Goal: Task Accomplishment & Management: Complete application form

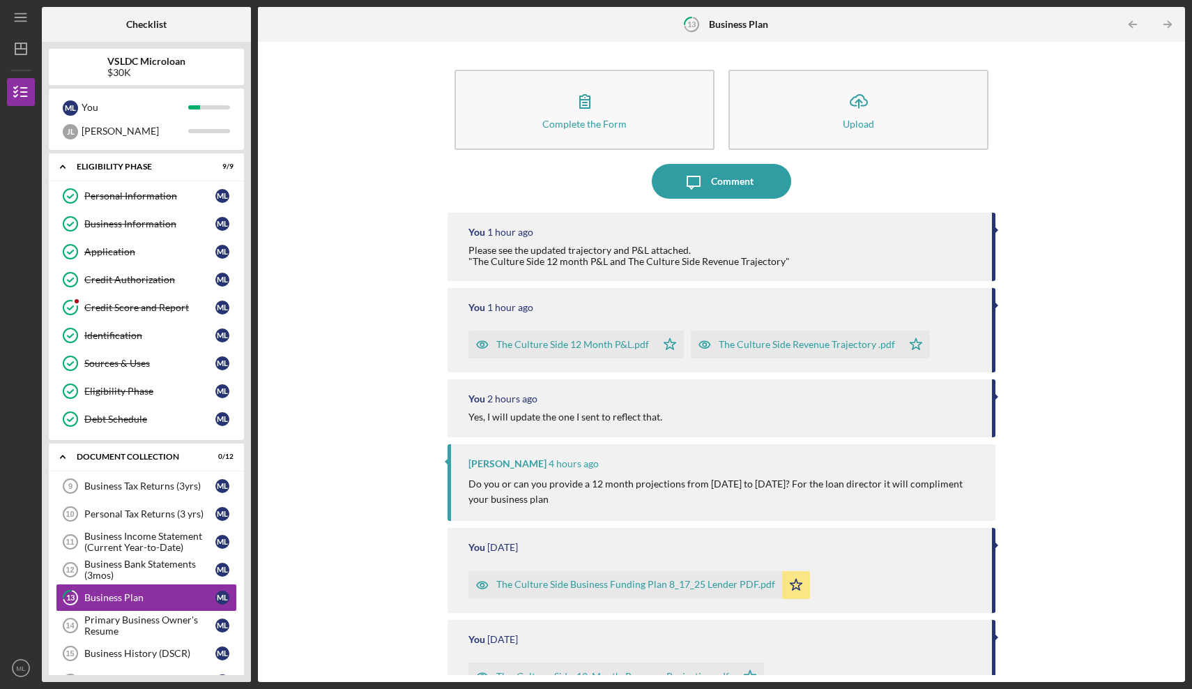
scroll to position [155, 0]
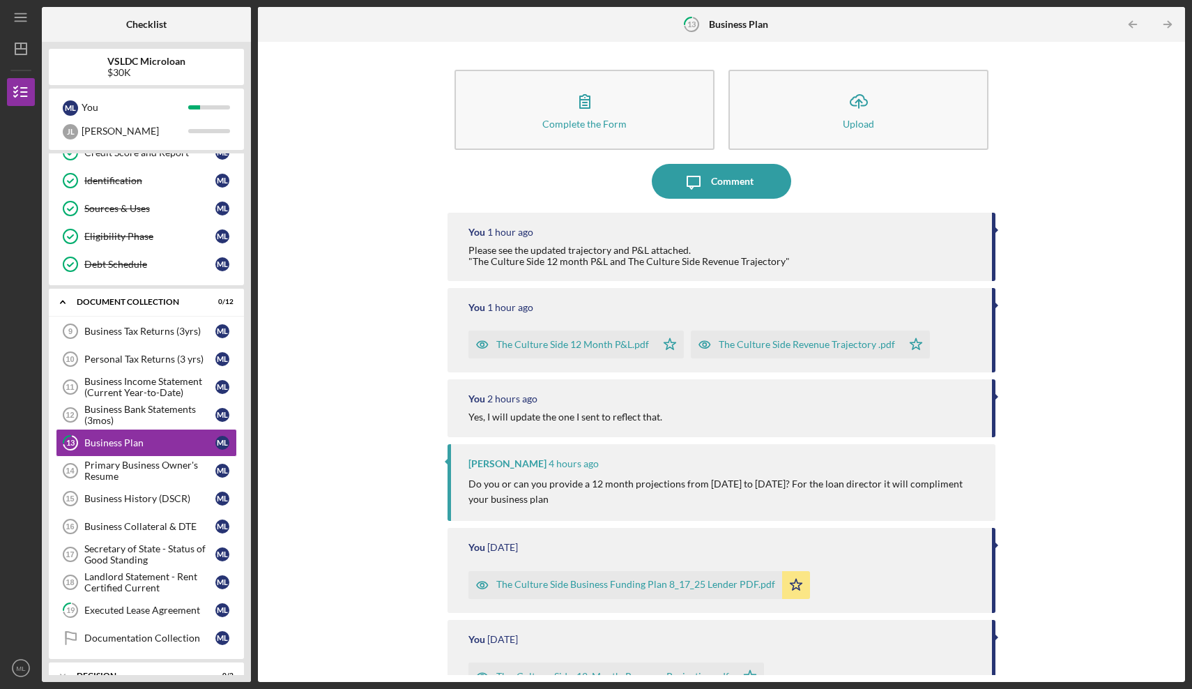
click at [750, 339] on div "The Culture Side Revenue Trajectory .pdf" at bounding box center [807, 344] width 176 height 11
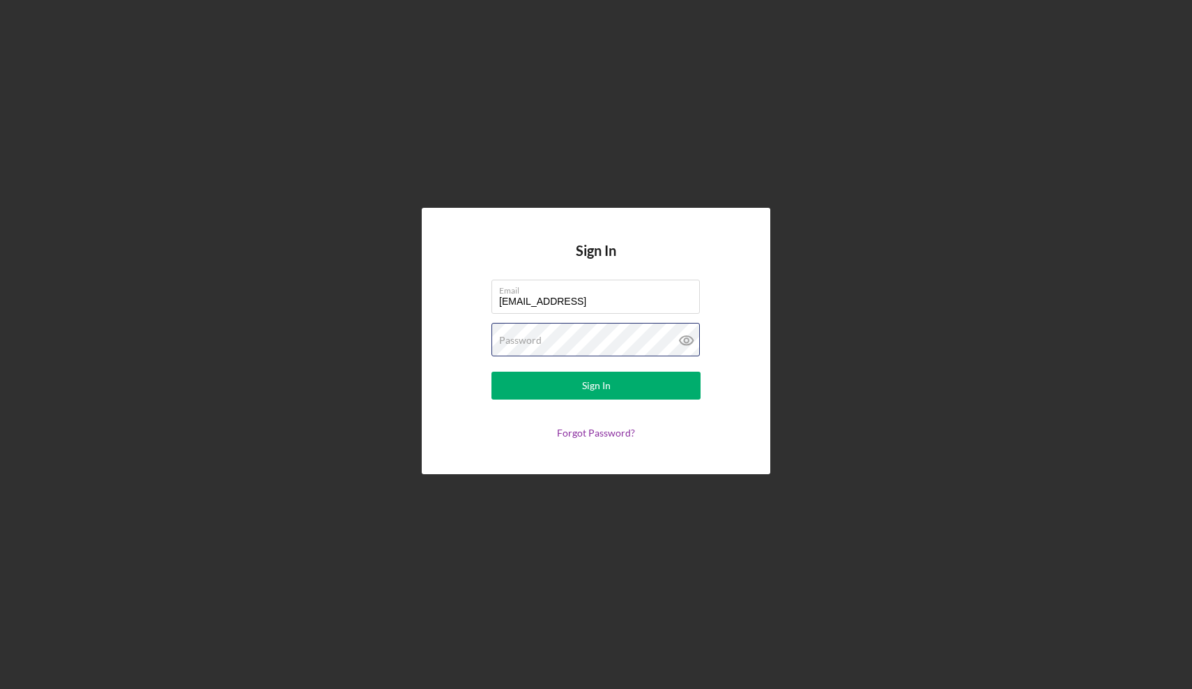
click at [596, 385] on button "Sign In" at bounding box center [595, 386] width 209 height 28
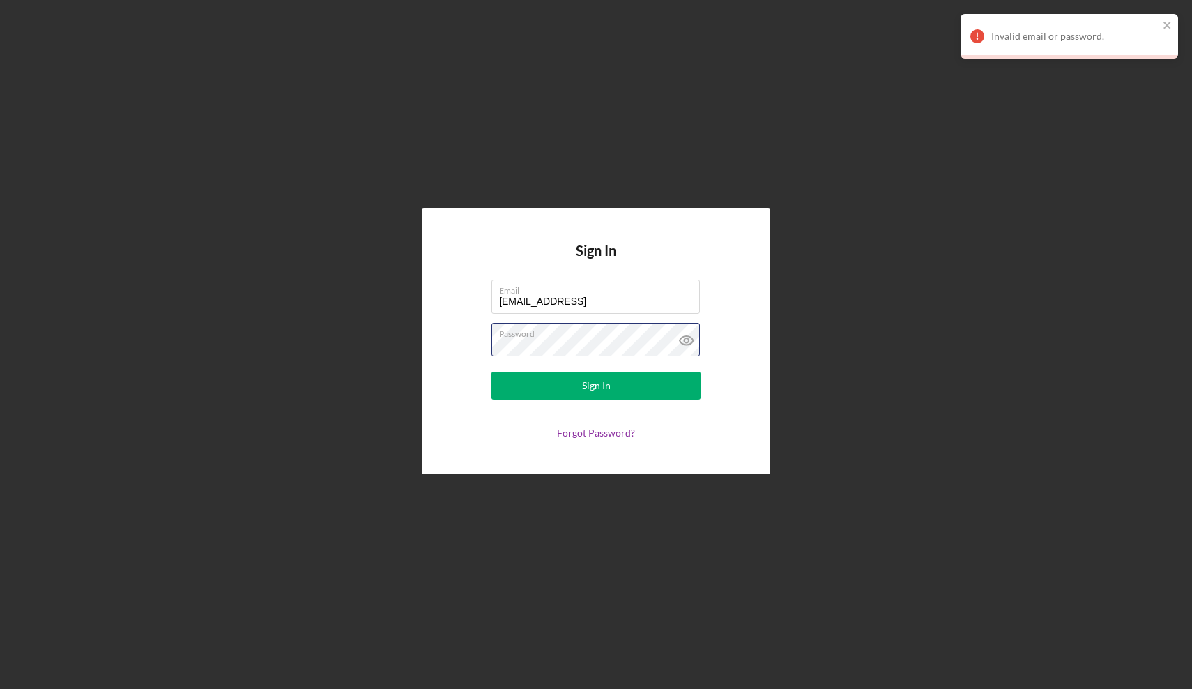
click at [596, 385] on button "Sign In" at bounding box center [595, 386] width 209 height 28
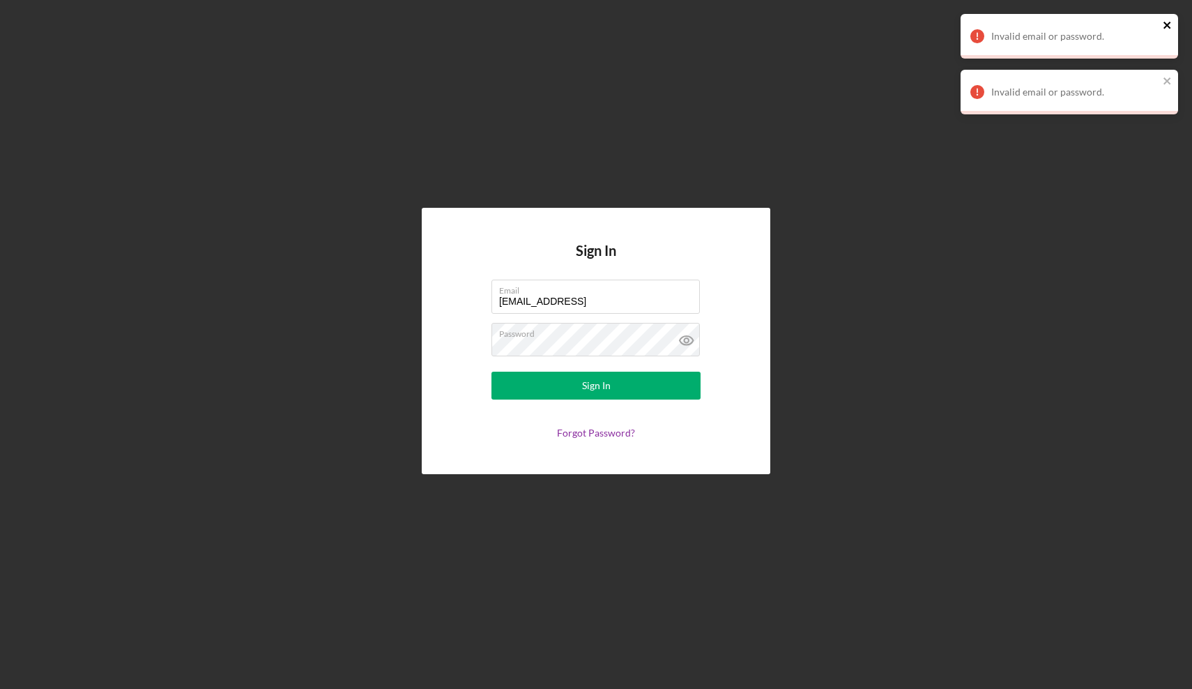
click at [1171, 20] on icon "close" at bounding box center [1168, 25] width 10 height 11
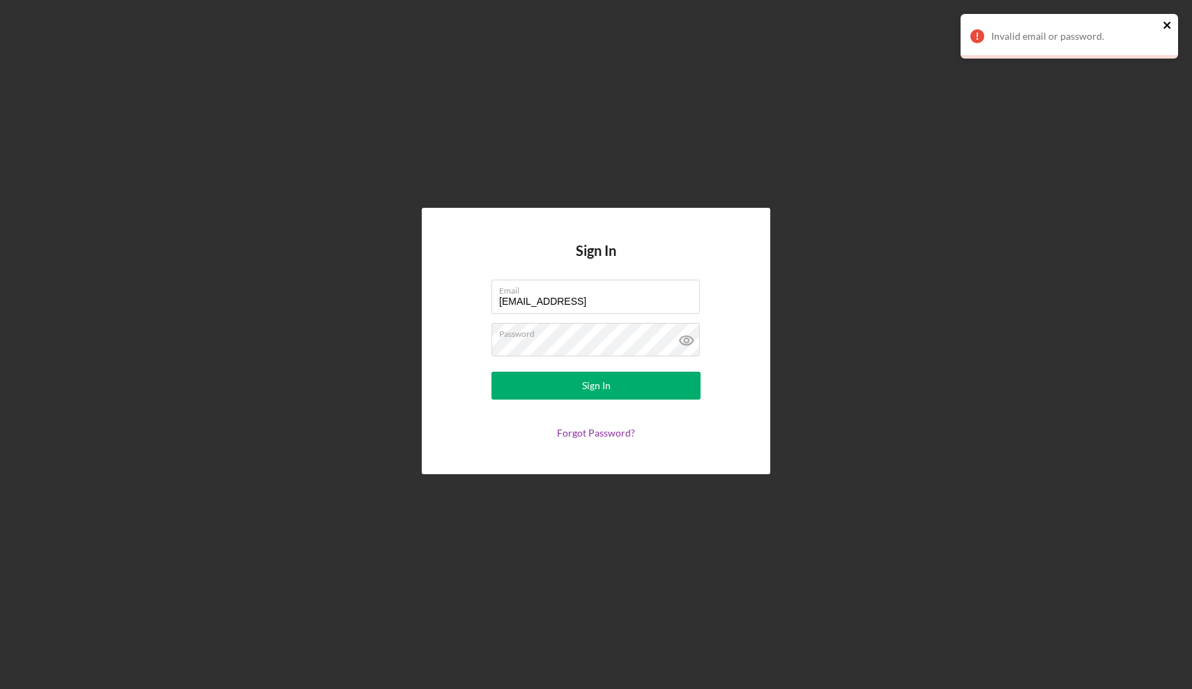
click at [1170, 82] on div "Sign In Email [EMAIL_ADDRESS] Password Sign In Forgot Password? Invalid email o…" at bounding box center [596, 344] width 1192 height 689
click at [584, 397] on div "Sign In" at bounding box center [596, 386] width 29 height 28
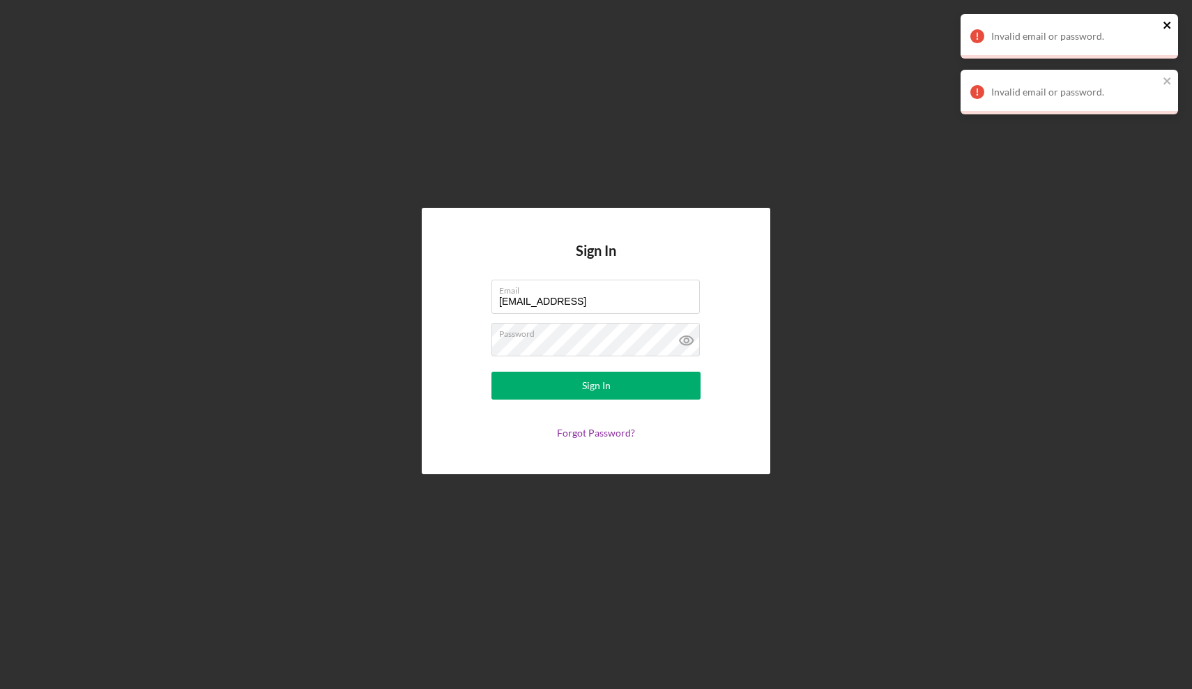
click at [1172, 22] on icon "close" at bounding box center [1168, 25] width 10 height 11
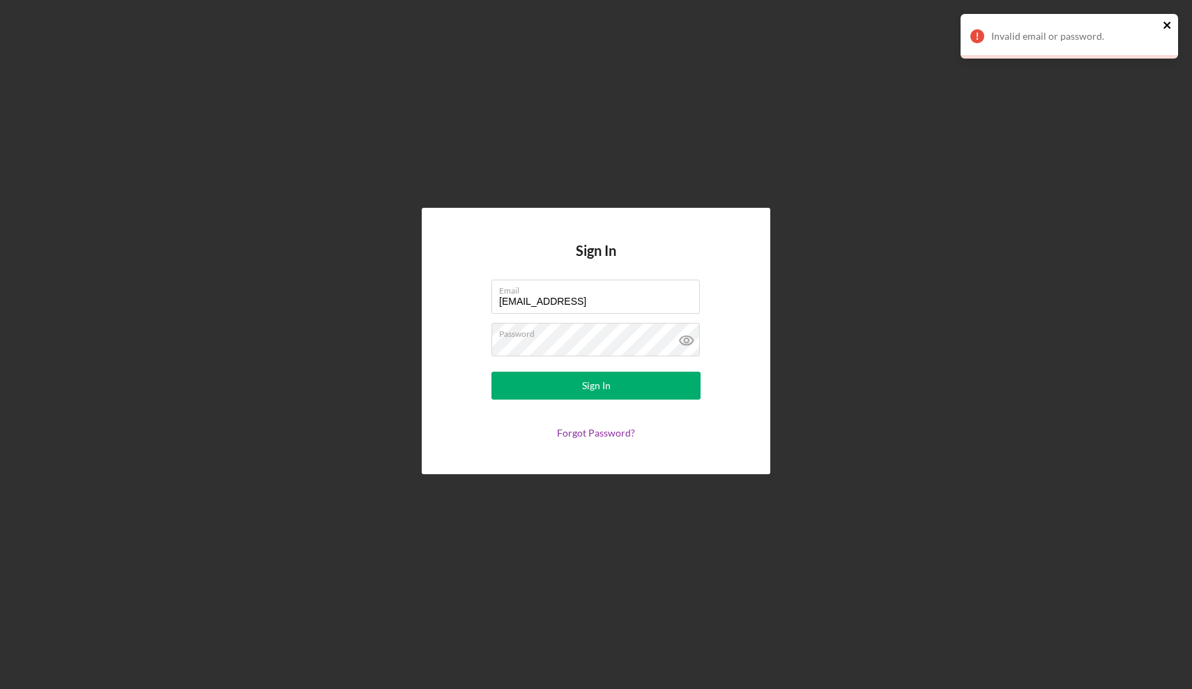
click at [1169, 24] on icon "close" at bounding box center [1168, 25] width 10 height 11
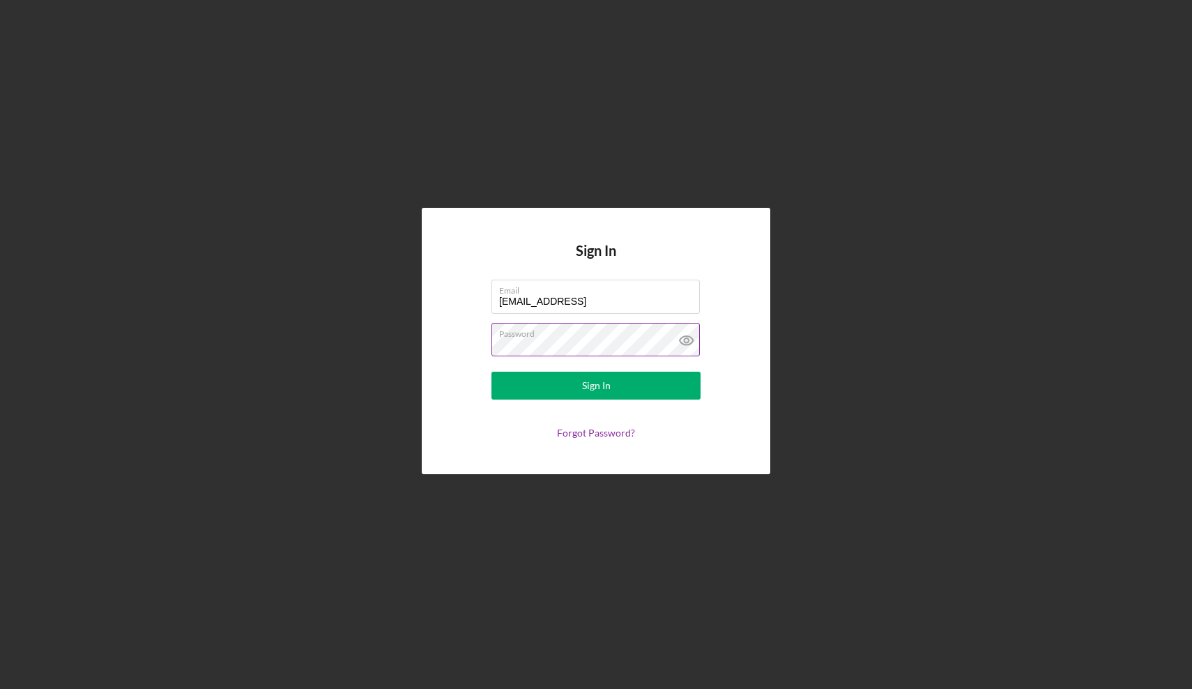
click at [685, 339] on icon at bounding box center [686, 340] width 4 height 4
click at [613, 378] on button "Sign In" at bounding box center [595, 386] width 209 height 28
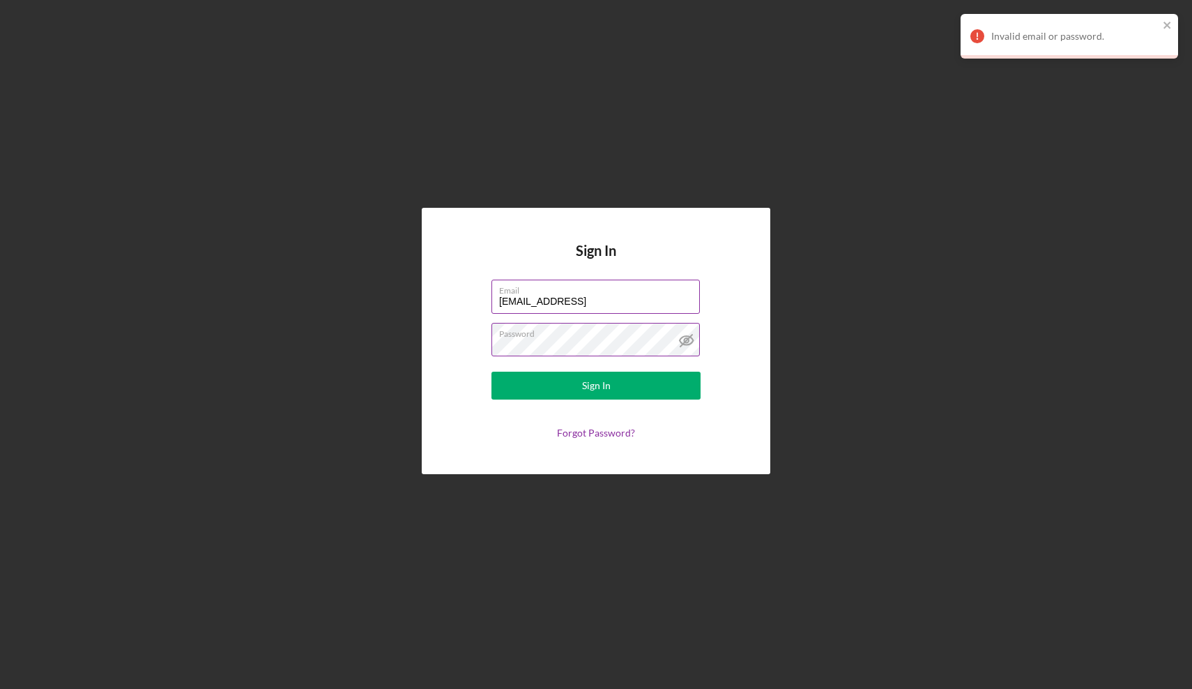
click at [596, 301] on input "[EMAIL_ADDRESS]" at bounding box center [595, 296] width 208 height 33
type input "[EMAIL_ADDRESS][DOMAIN_NAME]"
click at [596, 385] on button "Sign In" at bounding box center [595, 386] width 209 height 28
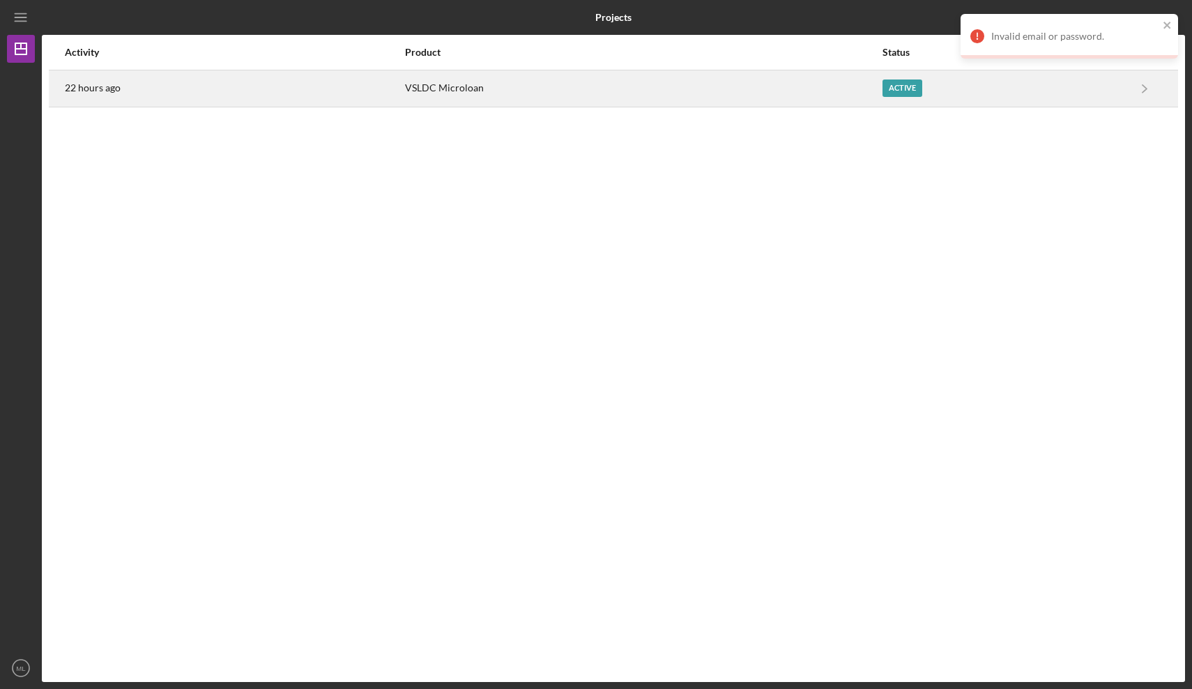
click at [889, 89] on div "Active" at bounding box center [902, 87] width 40 height 17
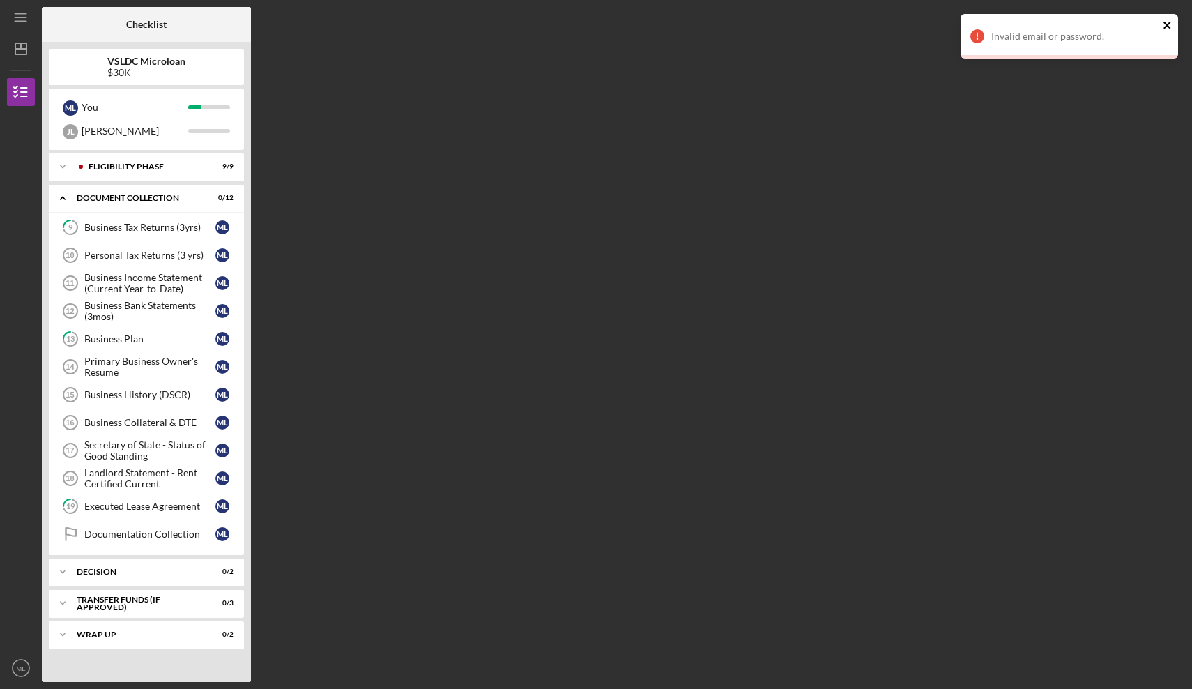
click at [1167, 26] on icon "close" at bounding box center [1166, 25] width 7 height 7
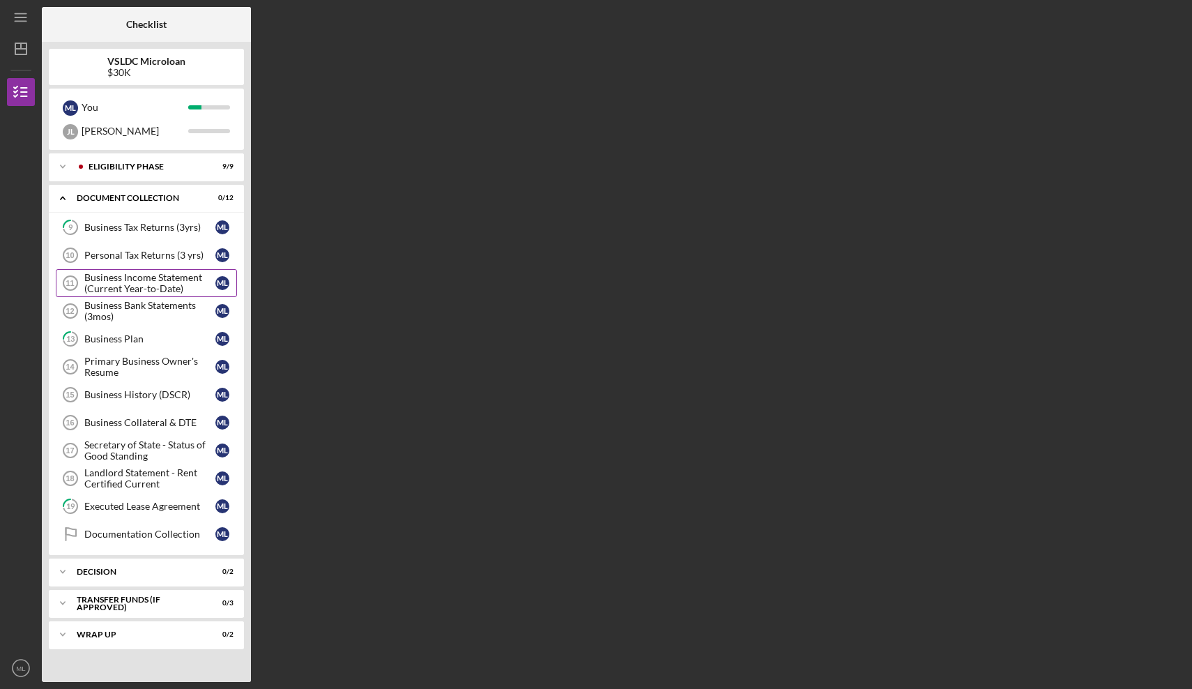
click at [159, 277] on div "Business Income Statement (Current Year-to-Date)" at bounding box center [149, 283] width 131 height 22
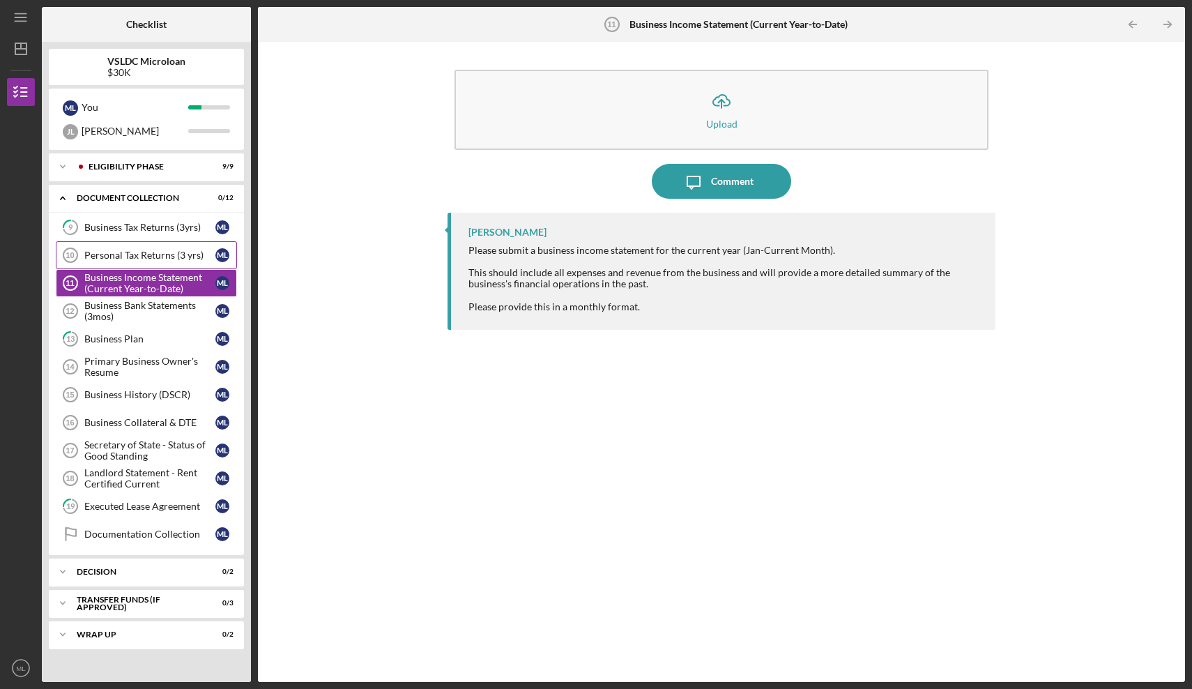
click at [150, 257] on div "Personal Tax Returns (3 yrs)" at bounding box center [149, 255] width 131 height 11
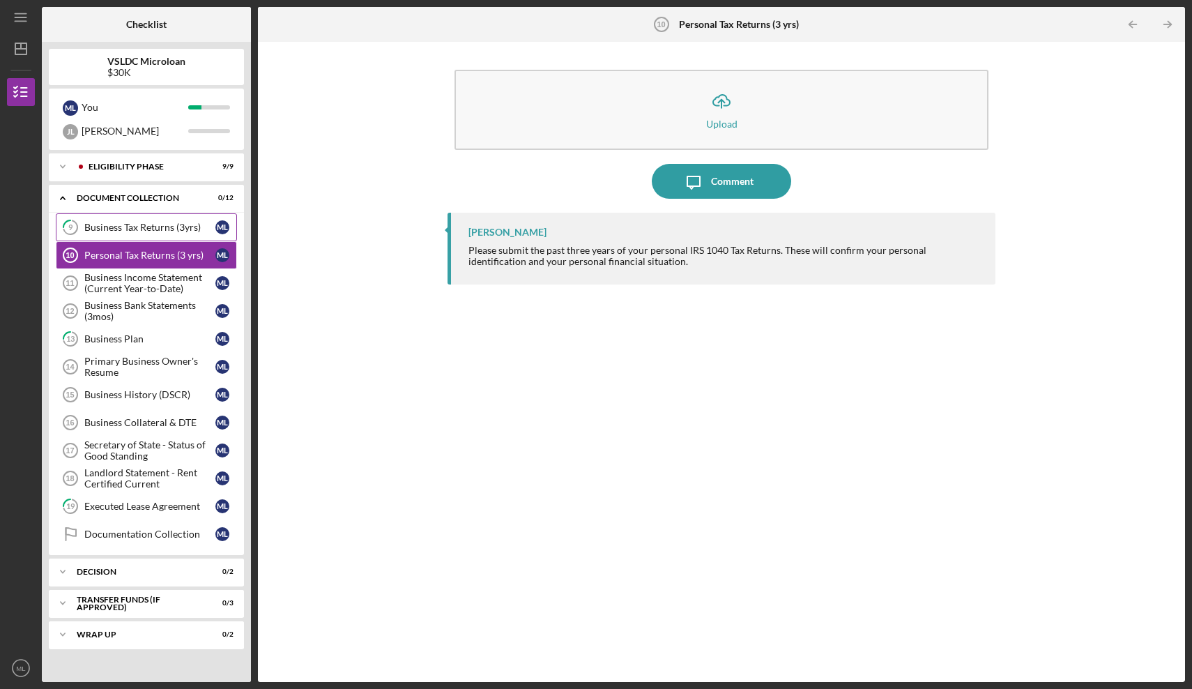
click at [146, 227] on div "Business Tax Returns (3yrs)" at bounding box center [149, 227] width 131 height 11
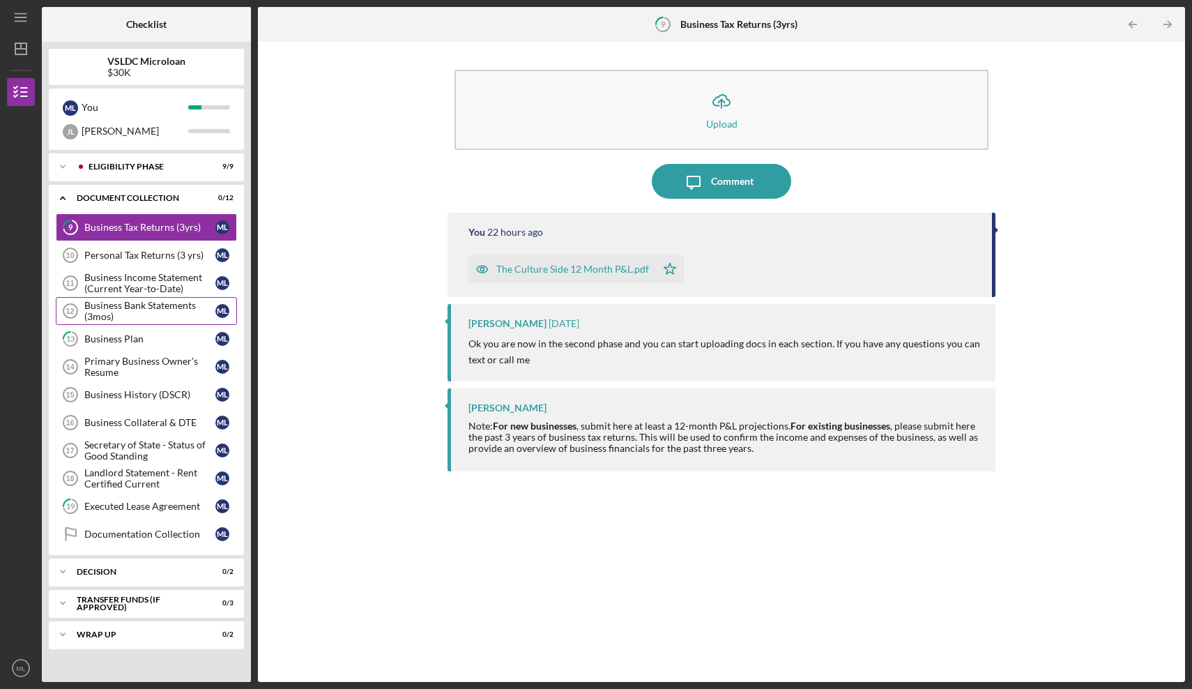
click at [142, 305] on div "Business Bank Statements (3mos)" at bounding box center [149, 311] width 131 height 22
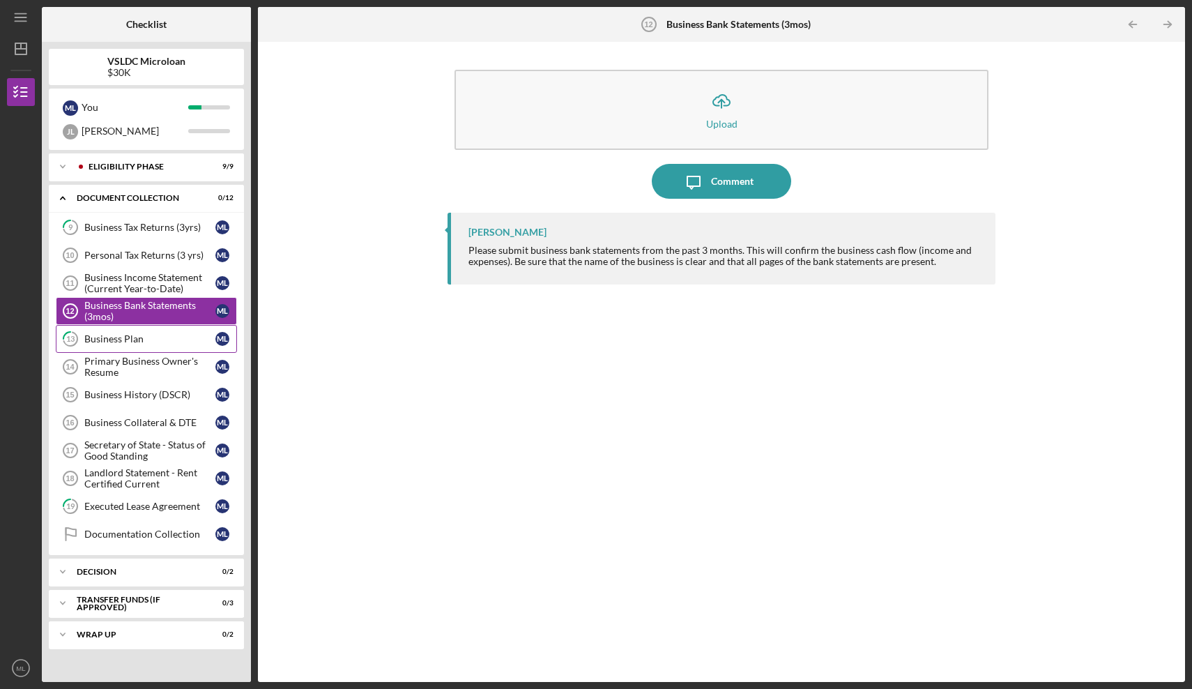
click at [138, 327] on link "13 Business Plan M L" at bounding box center [146, 339] width 181 height 28
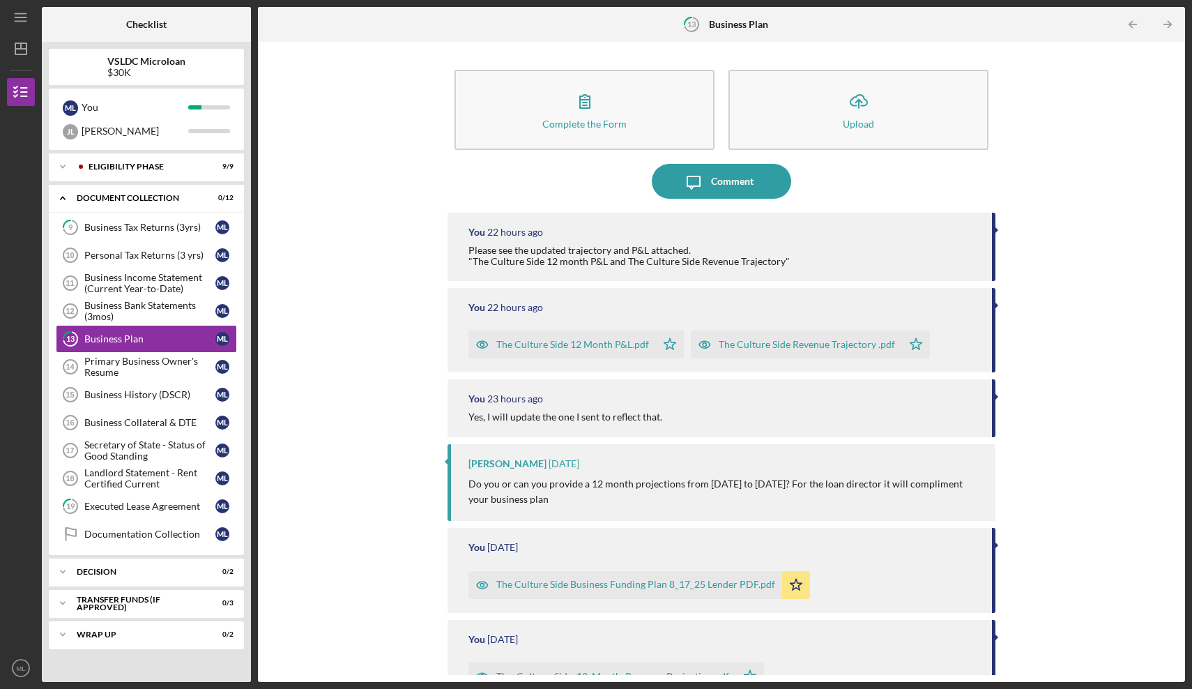
click at [620, 351] on div "The Culture Side 12 Month P&L.pdf" at bounding box center [561, 344] width 187 height 28
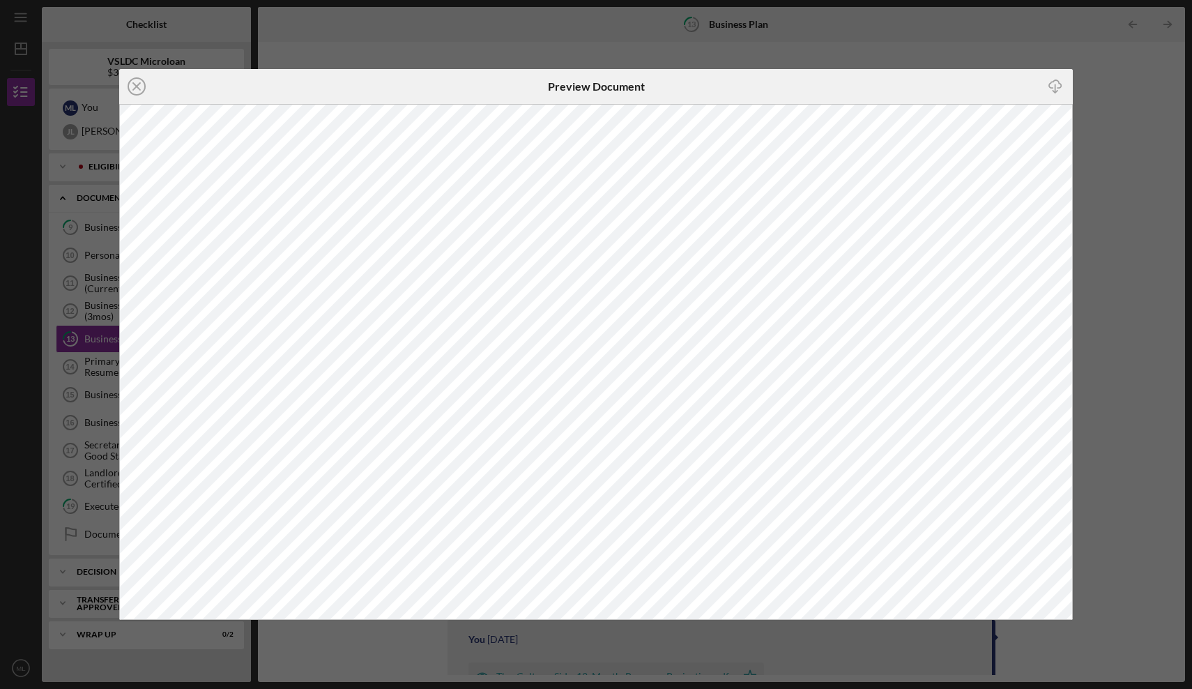
click at [673, 58] on div "Icon/Close Preview Document Icon/Download" at bounding box center [596, 344] width 1192 height 689
click at [139, 89] on line at bounding box center [136, 86] width 7 height 7
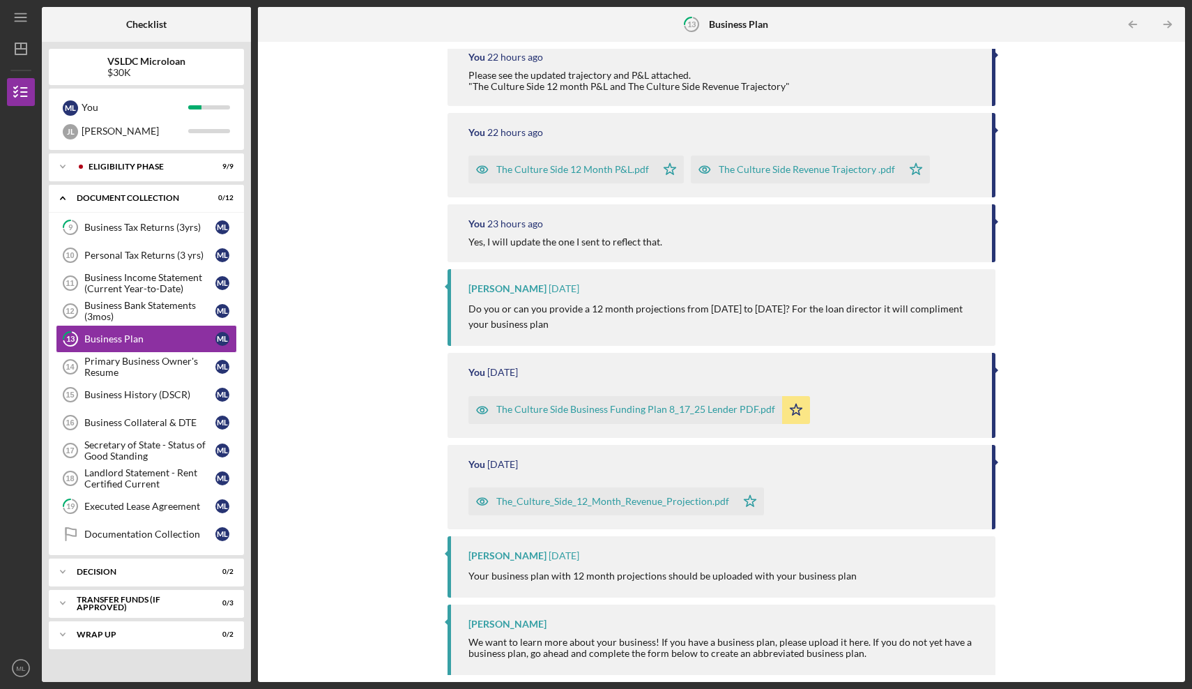
scroll to position [41, 0]
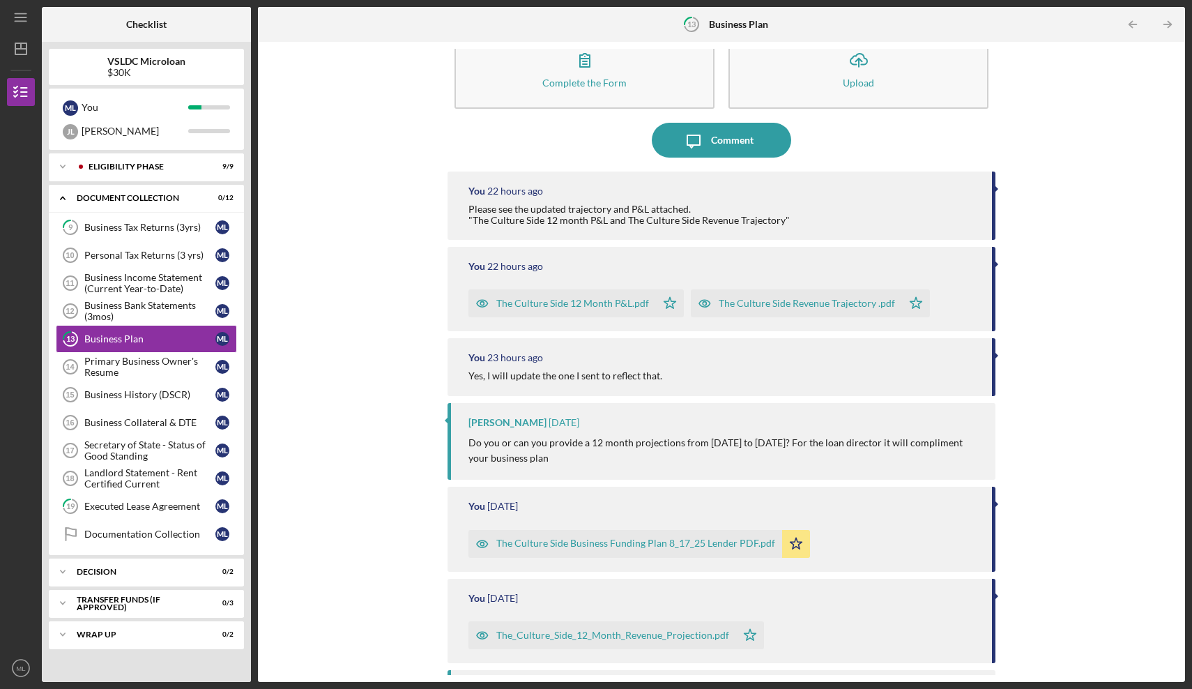
click at [820, 296] on div "The Culture Side Revenue Trajectory .pdf" at bounding box center [796, 303] width 211 height 28
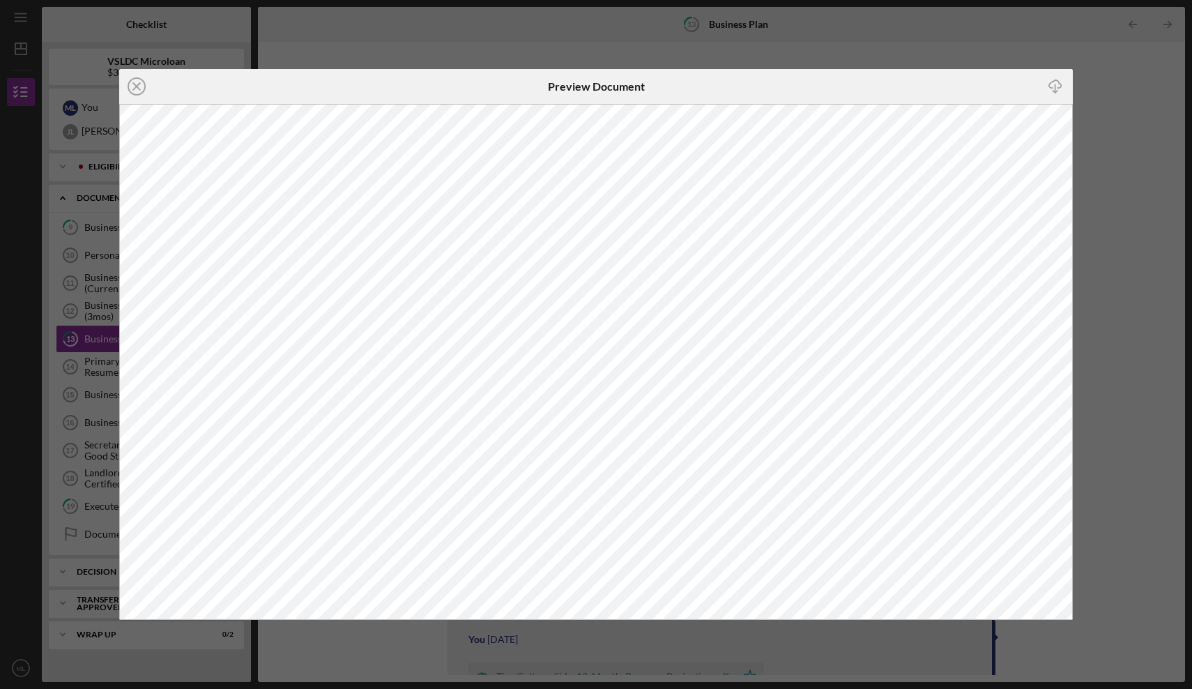
click at [964, 632] on div "Icon/Close Preview Document Icon/Download" at bounding box center [596, 344] width 1192 height 689
click at [1043, 639] on div "Icon/Close Preview Document Icon/Download" at bounding box center [596, 344] width 1192 height 689
click at [1082, 390] on div "Icon/Close Preview Document Icon/Download" at bounding box center [596, 344] width 1192 height 689
click at [1079, 507] on div "Icon/Close Preview Document Icon/Download" at bounding box center [596, 344] width 1192 height 689
click at [1055, 55] on div "Icon/Close Preview Document Icon/Download" at bounding box center [596, 344] width 1192 height 689
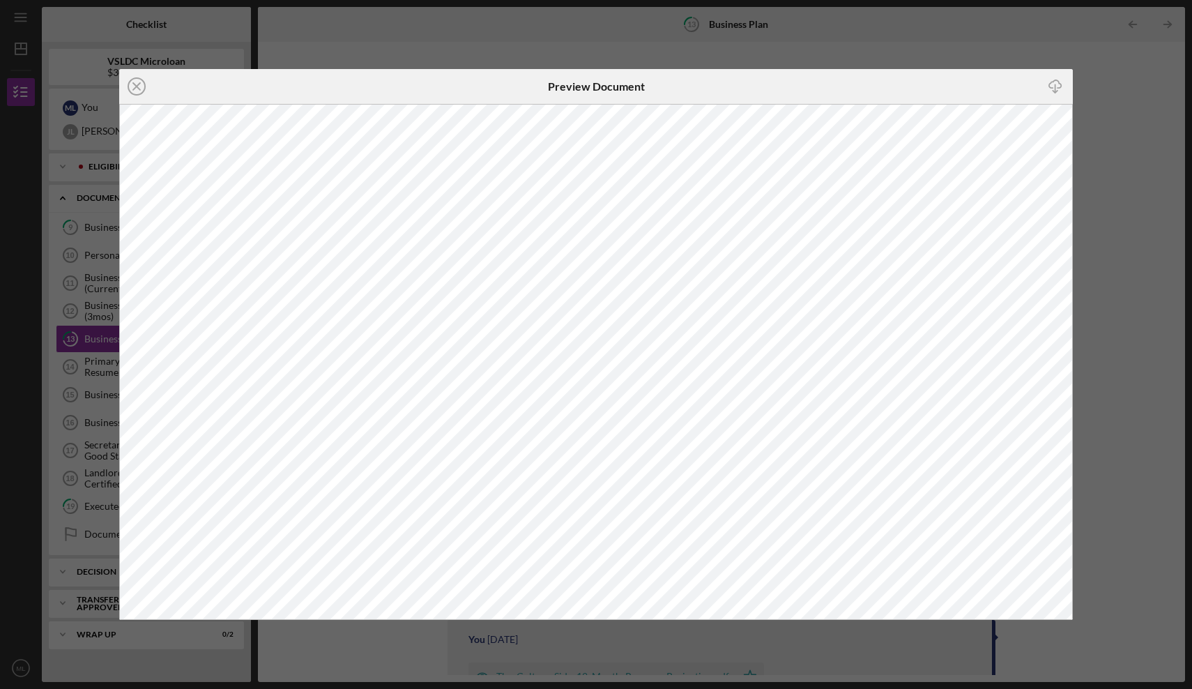
click at [1018, 51] on div "Icon/Close Preview Document Icon/Download" at bounding box center [596, 344] width 1192 height 689
click at [1025, 631] on div "Icon/Close Preview Document Icon/Download" at bounding box center [596, 344] width 1192 height 689
click at [1102, 74] on div "Icon/Close Preview Document Icon/Download" at bounding box center [596, 344] width 1192 height 689
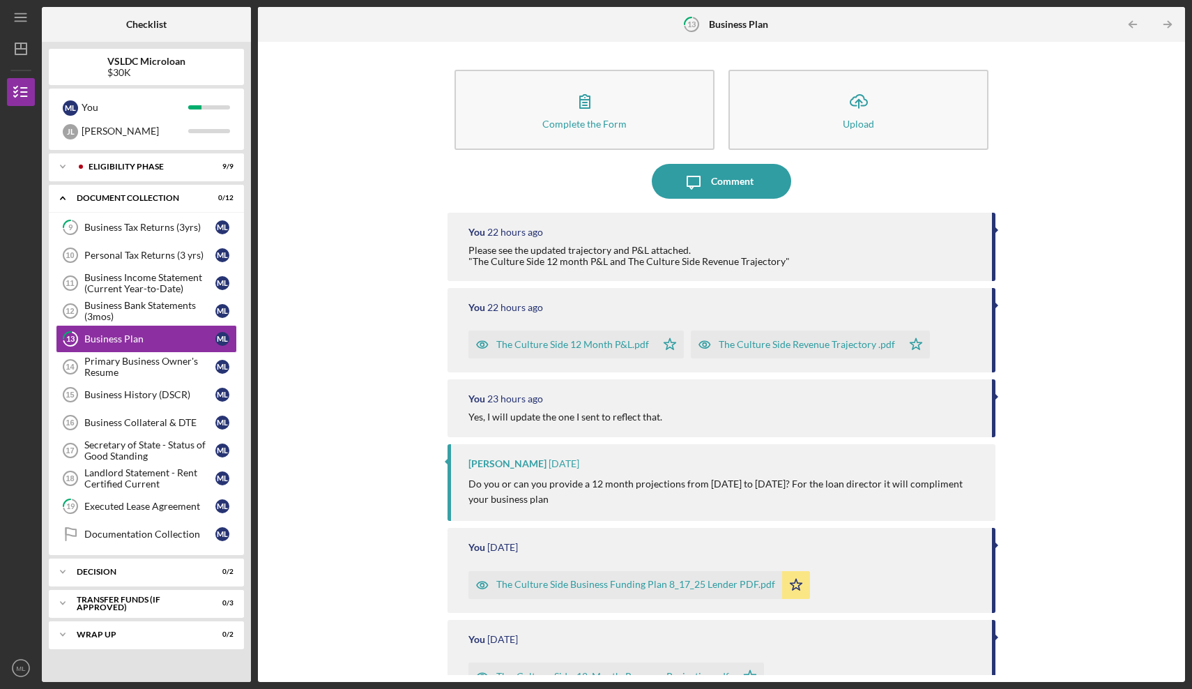
click at [1039, 165] on div "Complete the Form Form Icon/Upload Upload Icon/Message Comment You 22 hours ago…" at bounding box center [721, 362] width 913 height 626
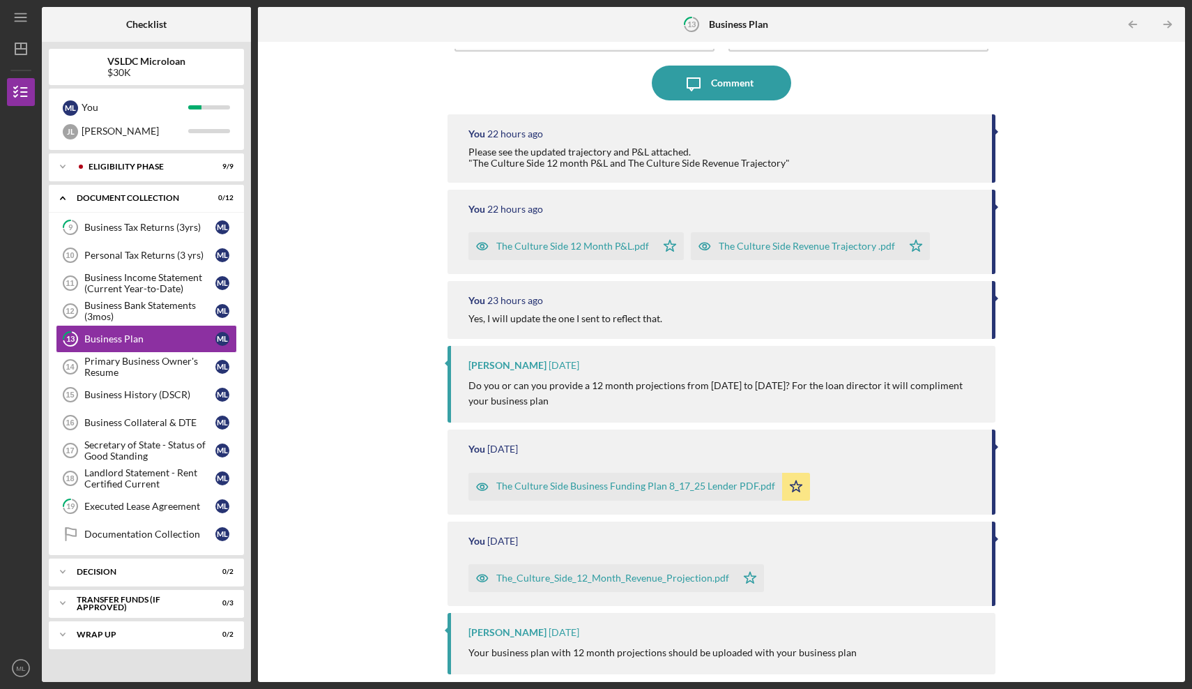
scroll to position [102, 0]
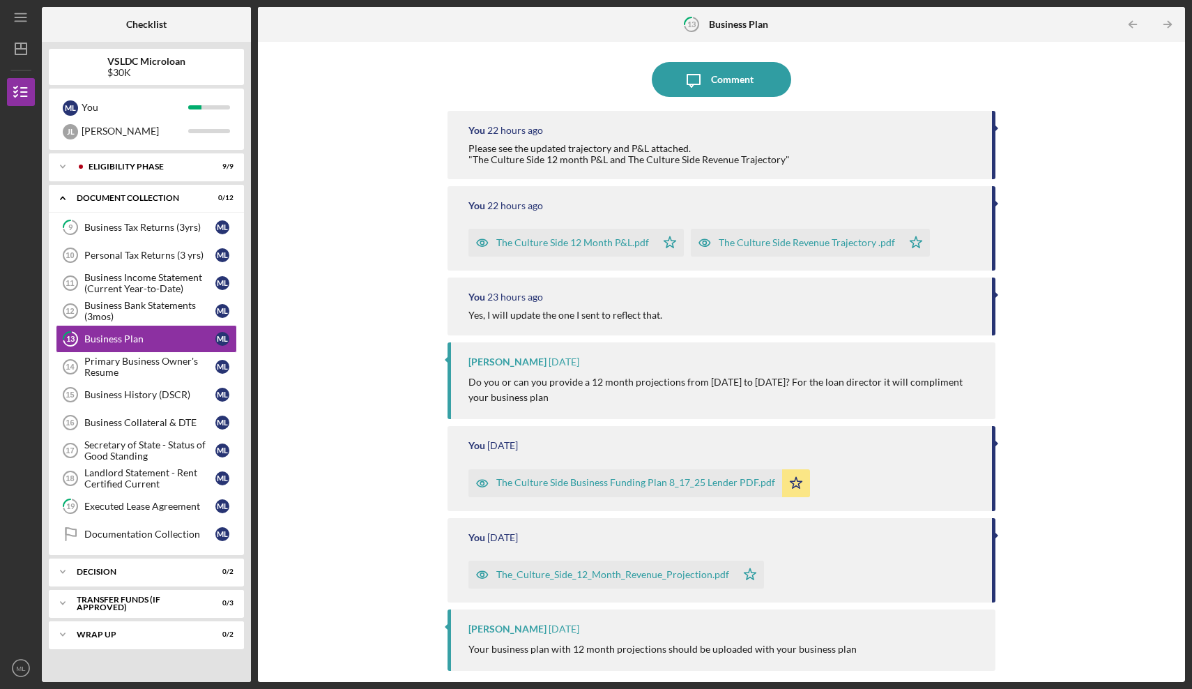
click at [638, 482] on div "The Culture Side Business Funding Plan 8_17_25 Lender PDF.pdf" at bounding box center [635, 482] width 279 height 11
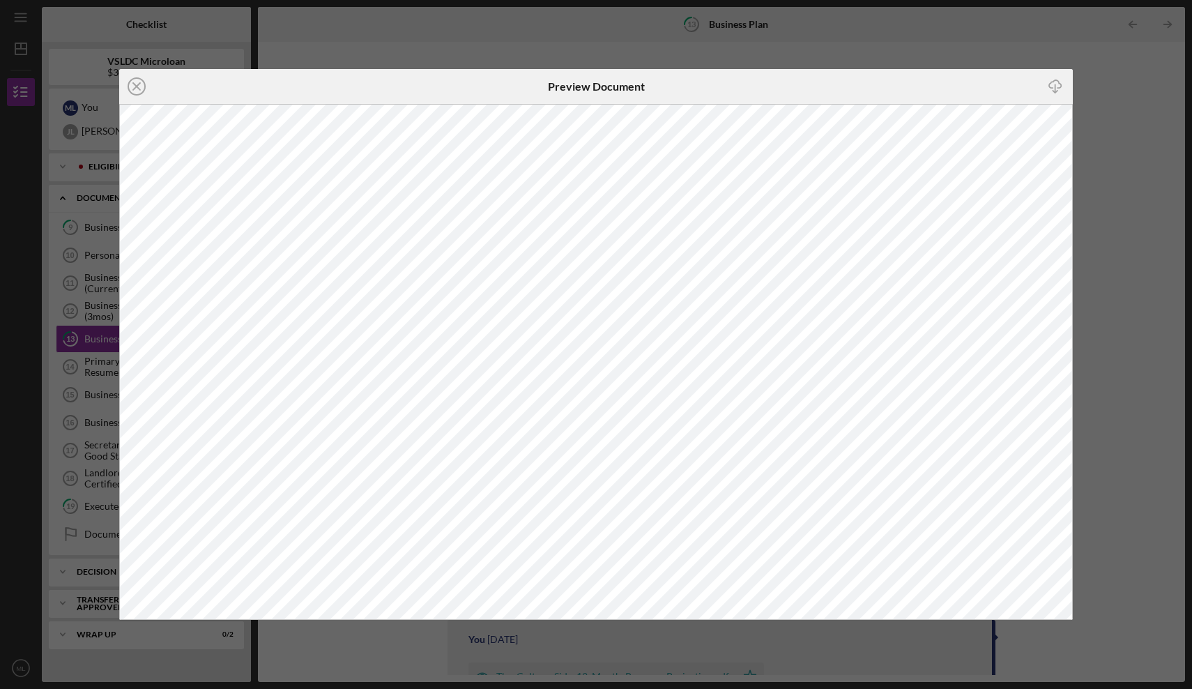
click at [1045, 664] on div "Icon/Close Preview Document Icon/Download" at bounding box center [596, 344] width 1192 height 689
click at [740, 0] on html "Icon/Menu 13 Business Plan Checklist VSLDC Microloan $30K M L You [PERSON_NAME]…" at bounding box center [596, 344] width 1192 height 689
click at [825, 48] on div "Icon/Close Preview Document Icon/Download" at bounding box center [596, 344] width 1192 height 689
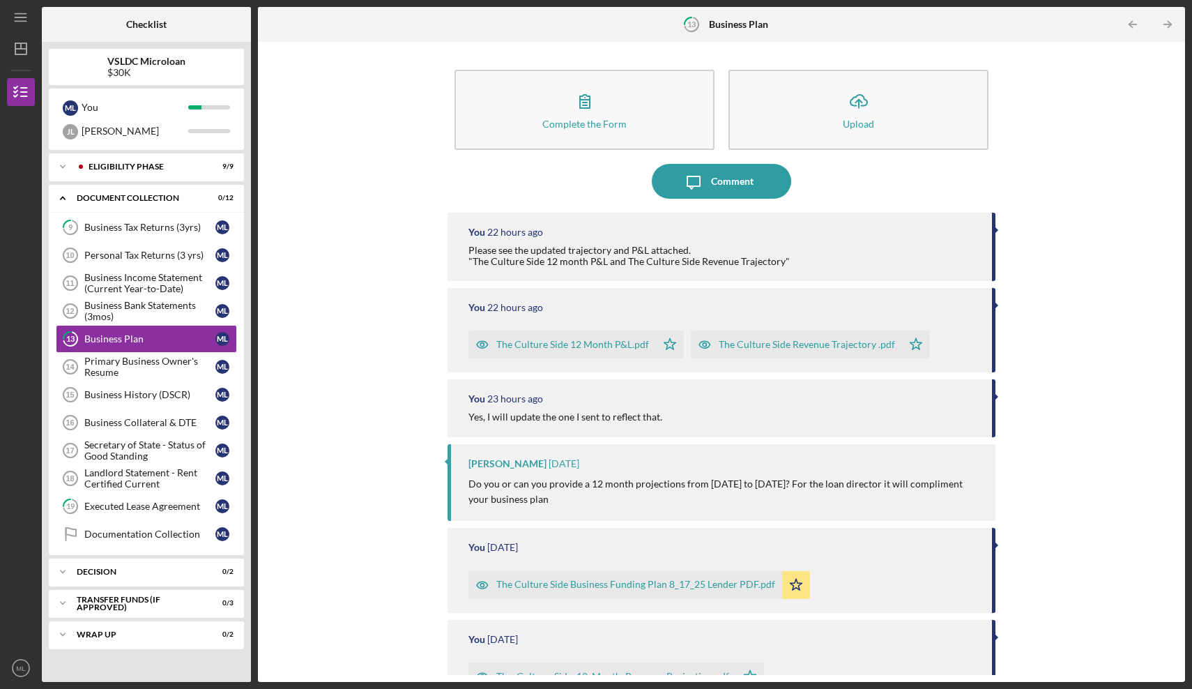
click at [567, 347] on div "The Culture Side 12 Month P&L.pdf" at bounding box center [572, 344] width 153 height 11
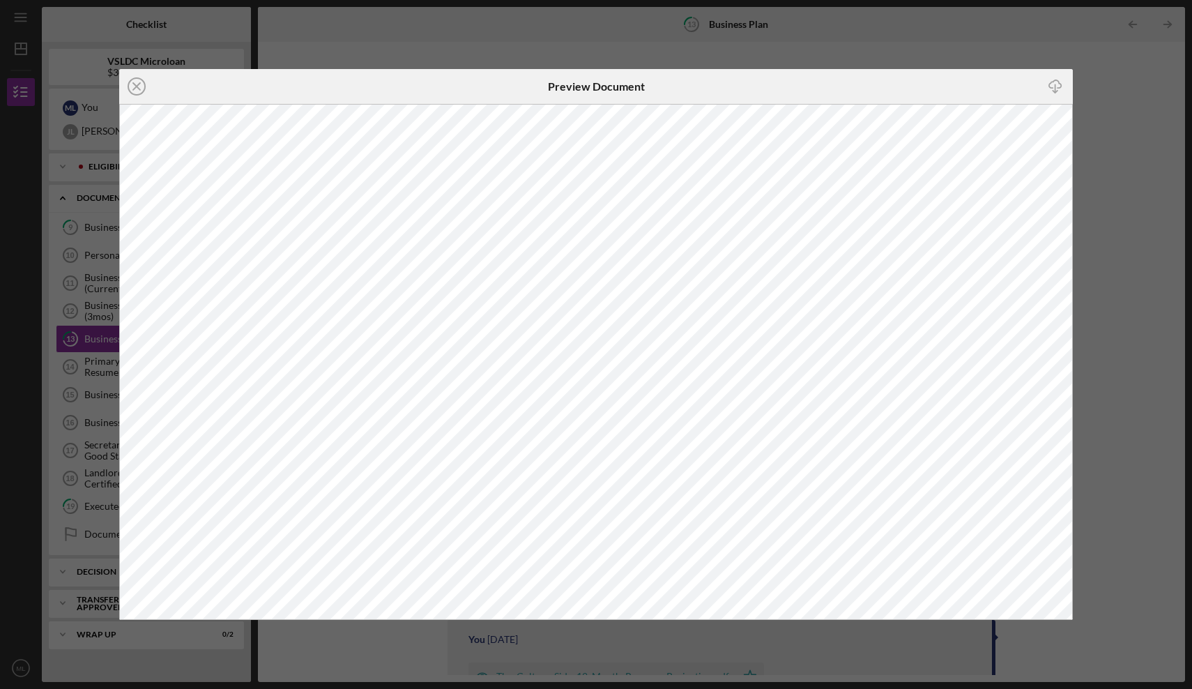
click at [719, 48] on div "Icon/Close Preview Document Icon/Download" at bounding box center [596, 344] width 1192 height 689
click at [975, 0] on html "Icon/Menu 13 Business Plan Checklist VSLDC Microloan $30K M L You [PERSON_NAME]…" at bounding box center [596, 344] width 1192 height 689
click at [142, 91] on icon "Icon/Close" at bounding box center [136, 86] width 35 height 35
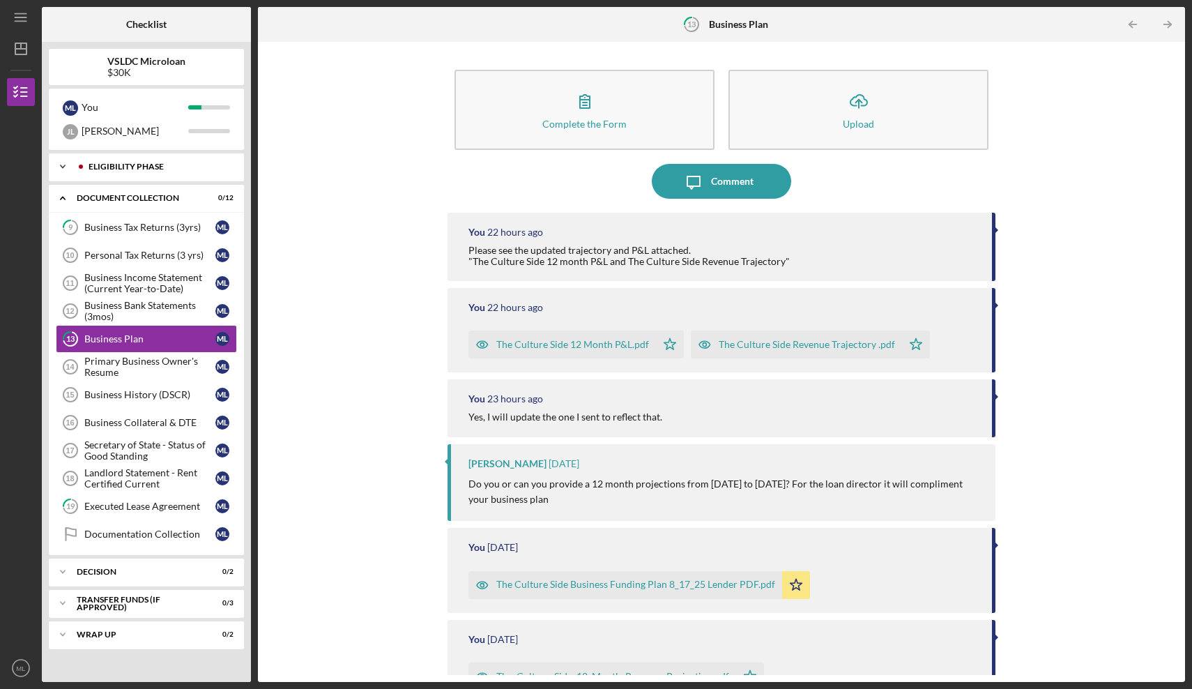
click at [63, 166] on icon "Icon/Expander" at bounding box center [63, 167] width 28 height 28
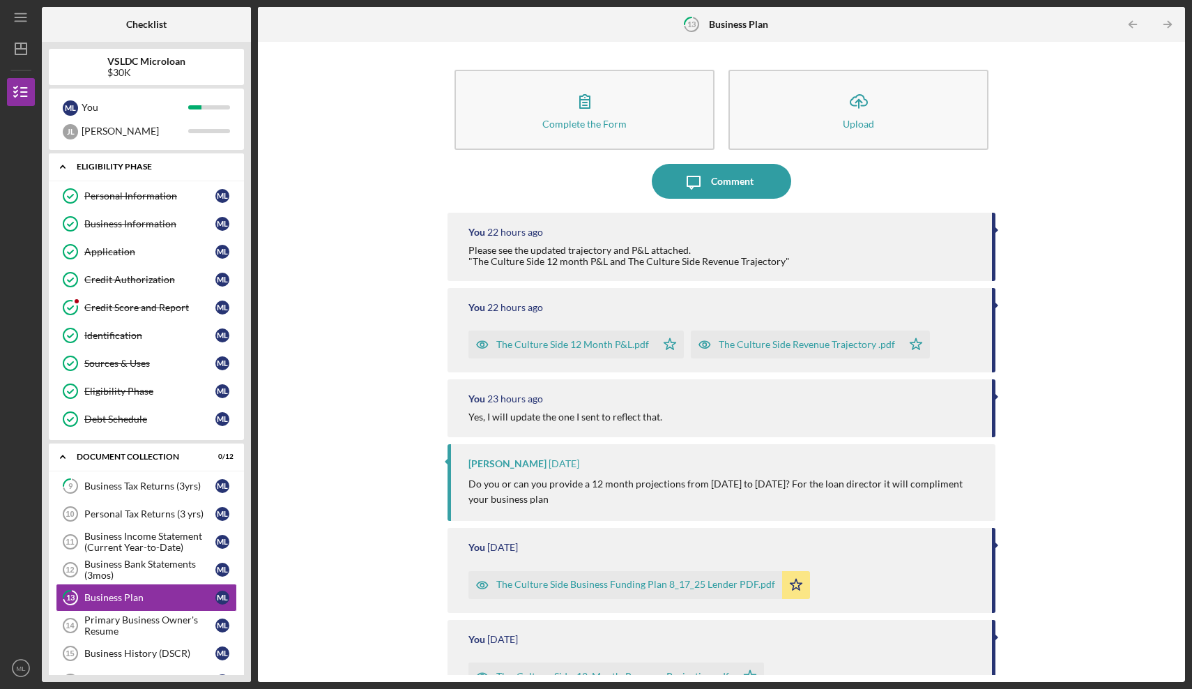
click at [63, 166] on polyline at bounding box center [63, 167] width 4 height 3
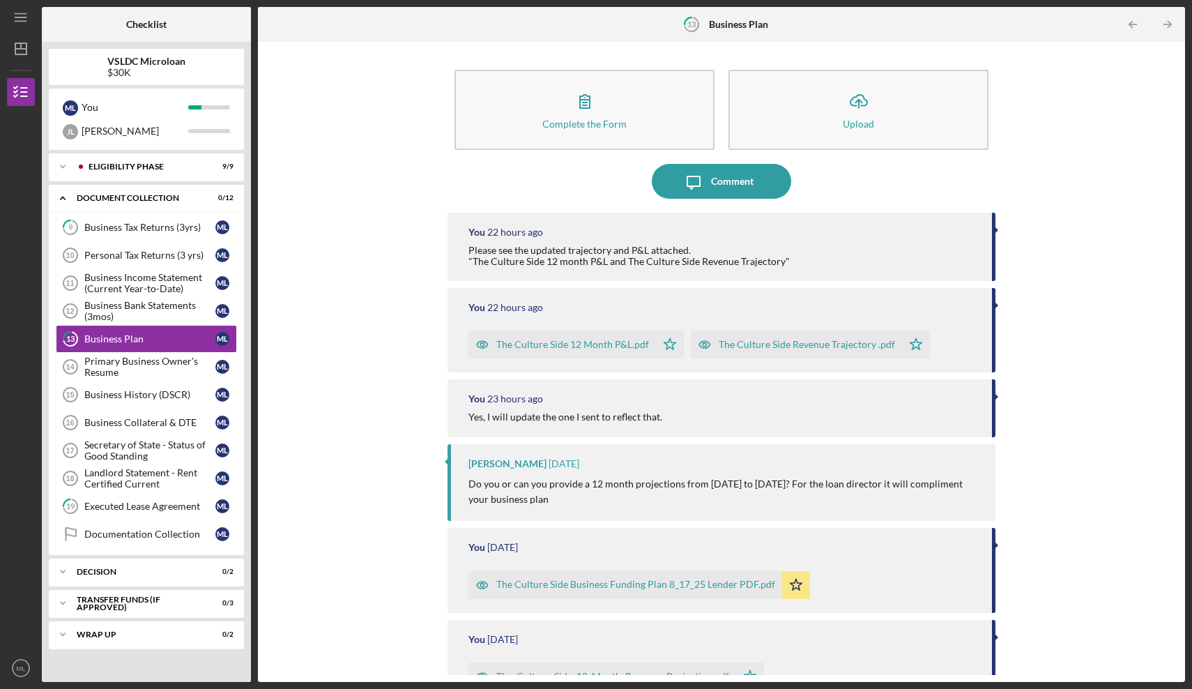
click at [408, 284] on div "Complete the Form Form Icon/Upload Upload Icon/Message Comment You 22 hours ago…" at bounding box center [721, 362] width 913 height 626
click at [1064, 349] on div "Complete the Form Form Icon/Upload Upload Icon/Message Comment You 22 hours ago…" at bounding box center [721, 362] width 913 height 626
